Goal: Task Accomplishment & Management: Manage account settings

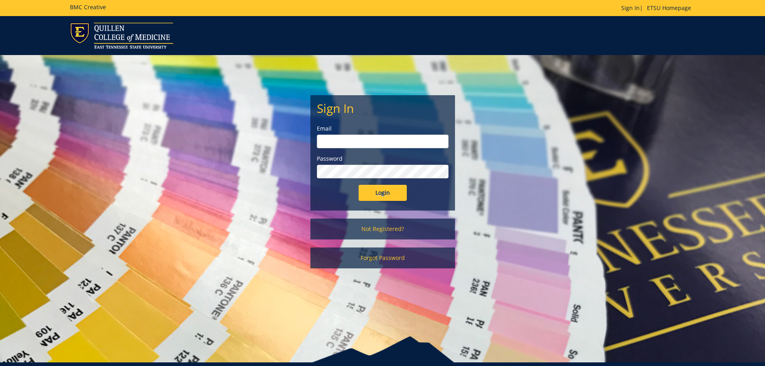
type input "[PERSON_NAME][EMAIL_ADDRESS][DOMAIN_NAME]"
click at [366, 194] on input "Login" at bounding box center [382, 193] width 48 height 16
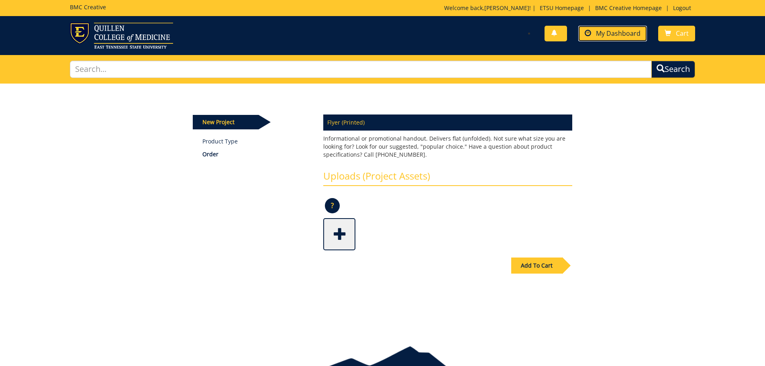
click at [638, 33] on span "My Dashboard" at bounding box center [618, 33] width 45 height 9
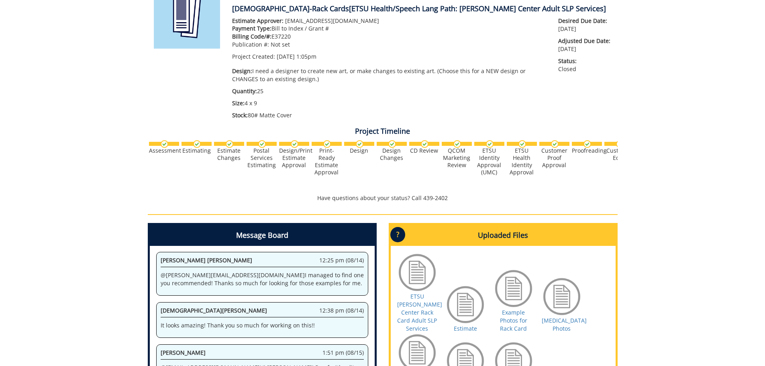
scroll to position [201, 0]
